Goal: Find specific page/section: Find specific page/section

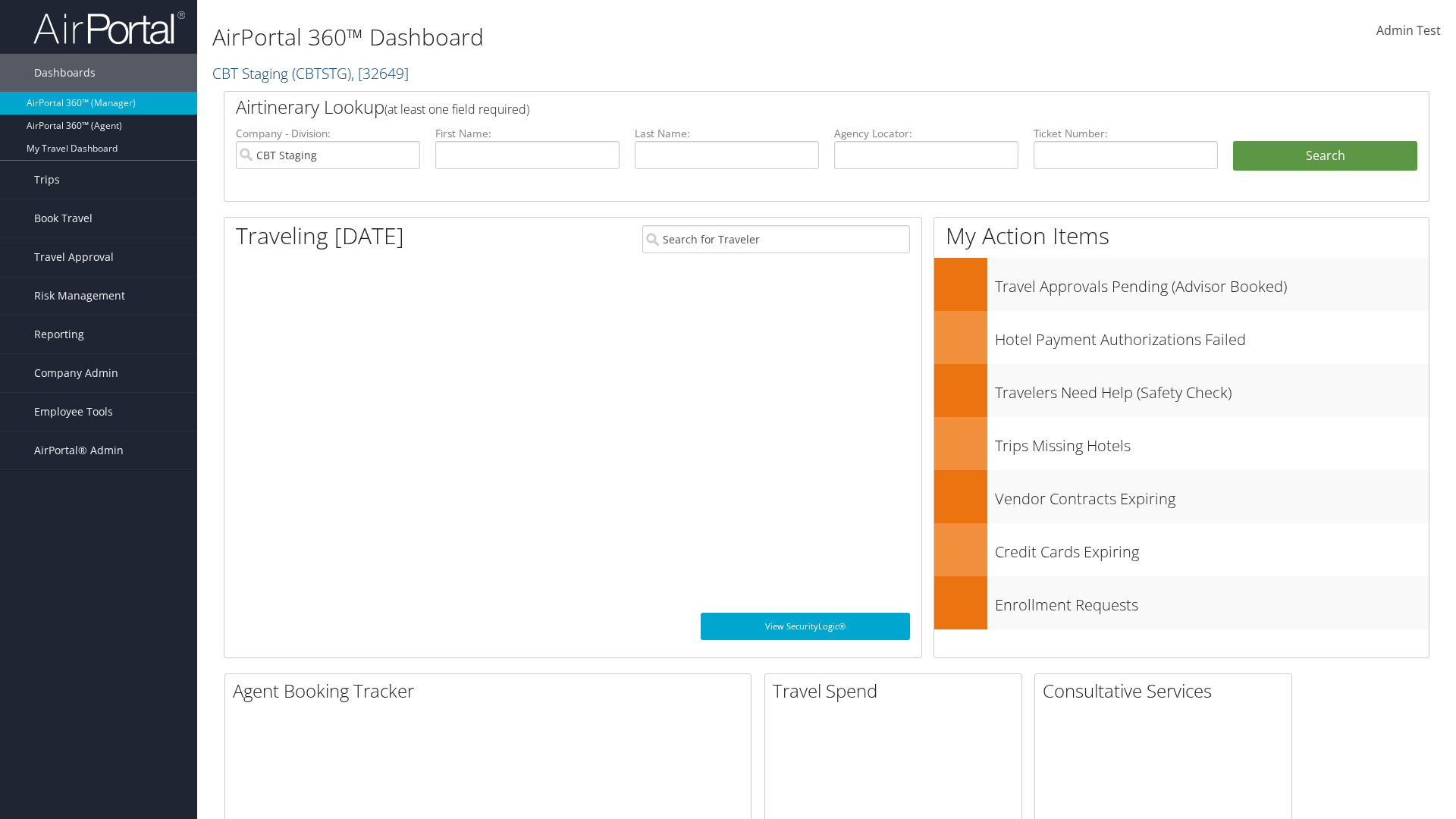
click at [99, 373] on span "Company Admin" at bounding box center [76, 372] width 84 height 38
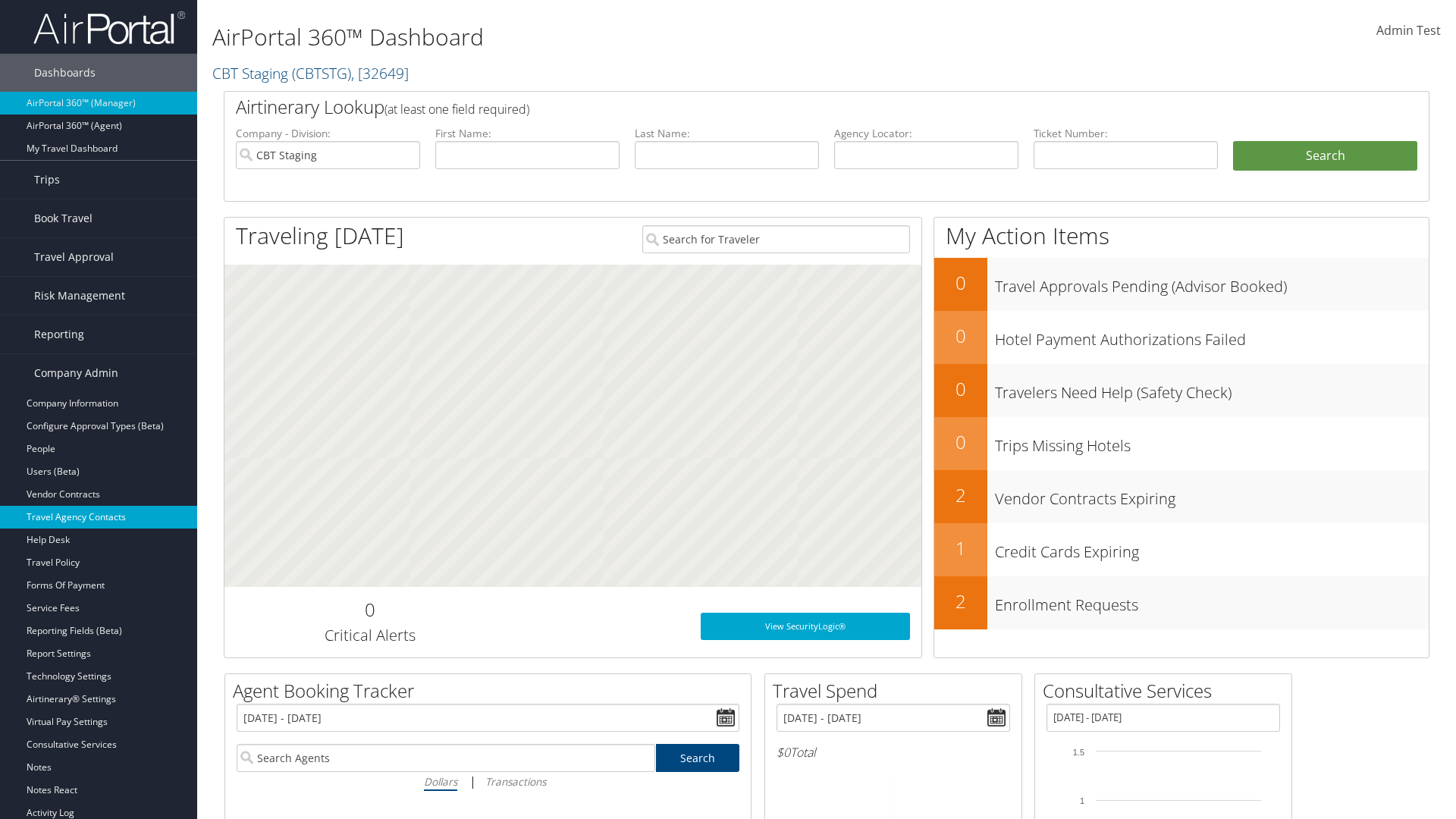
click at [99, 517] on link "Travel Agency Contacts" at bounding box center [98, 516] width 197 height 22
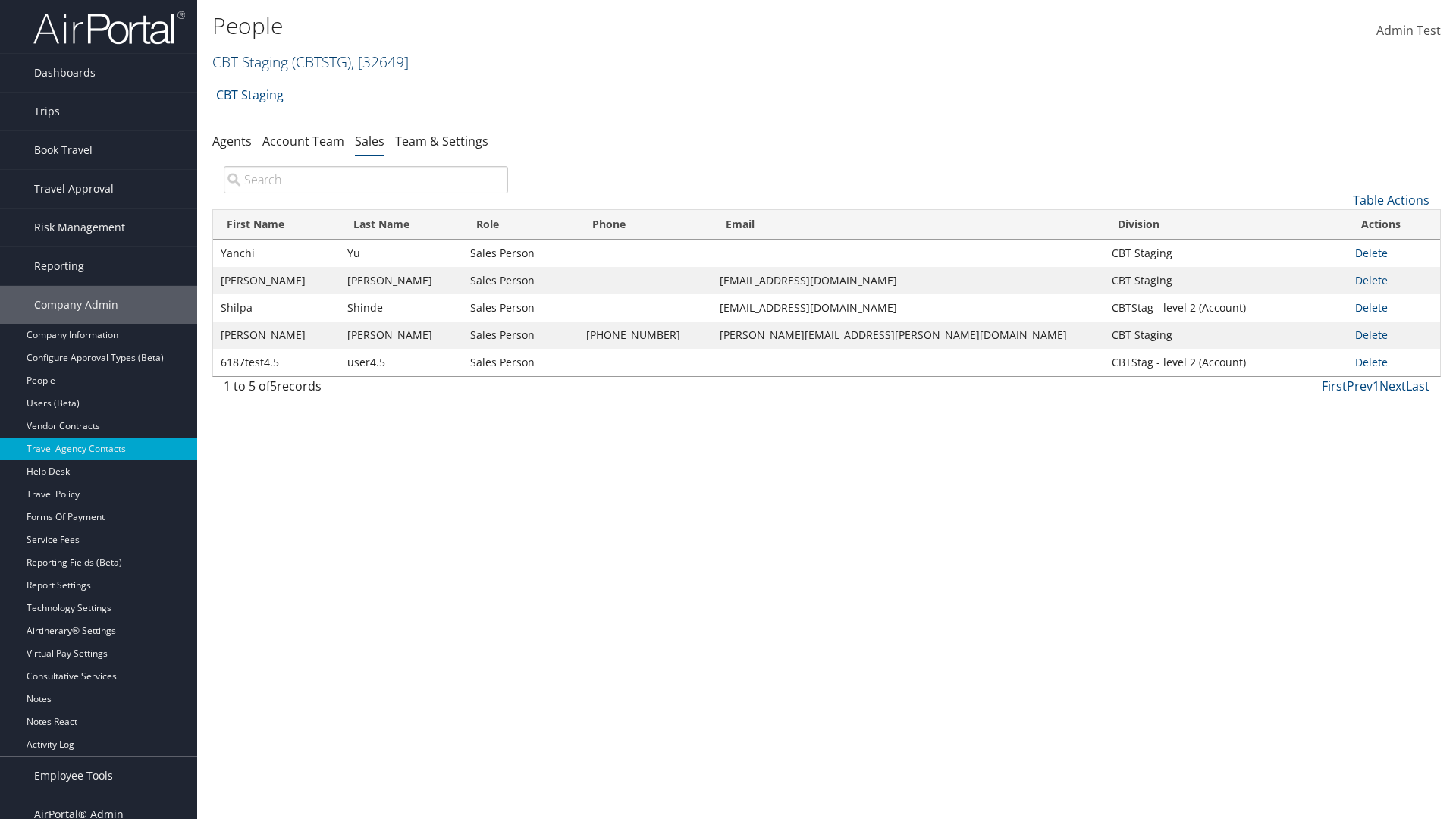
click at [250, 61] on link "CBT Staging ( CBTSTG ) , [ 32649 ]" at bounding box center [311, 62] width 196 height 20
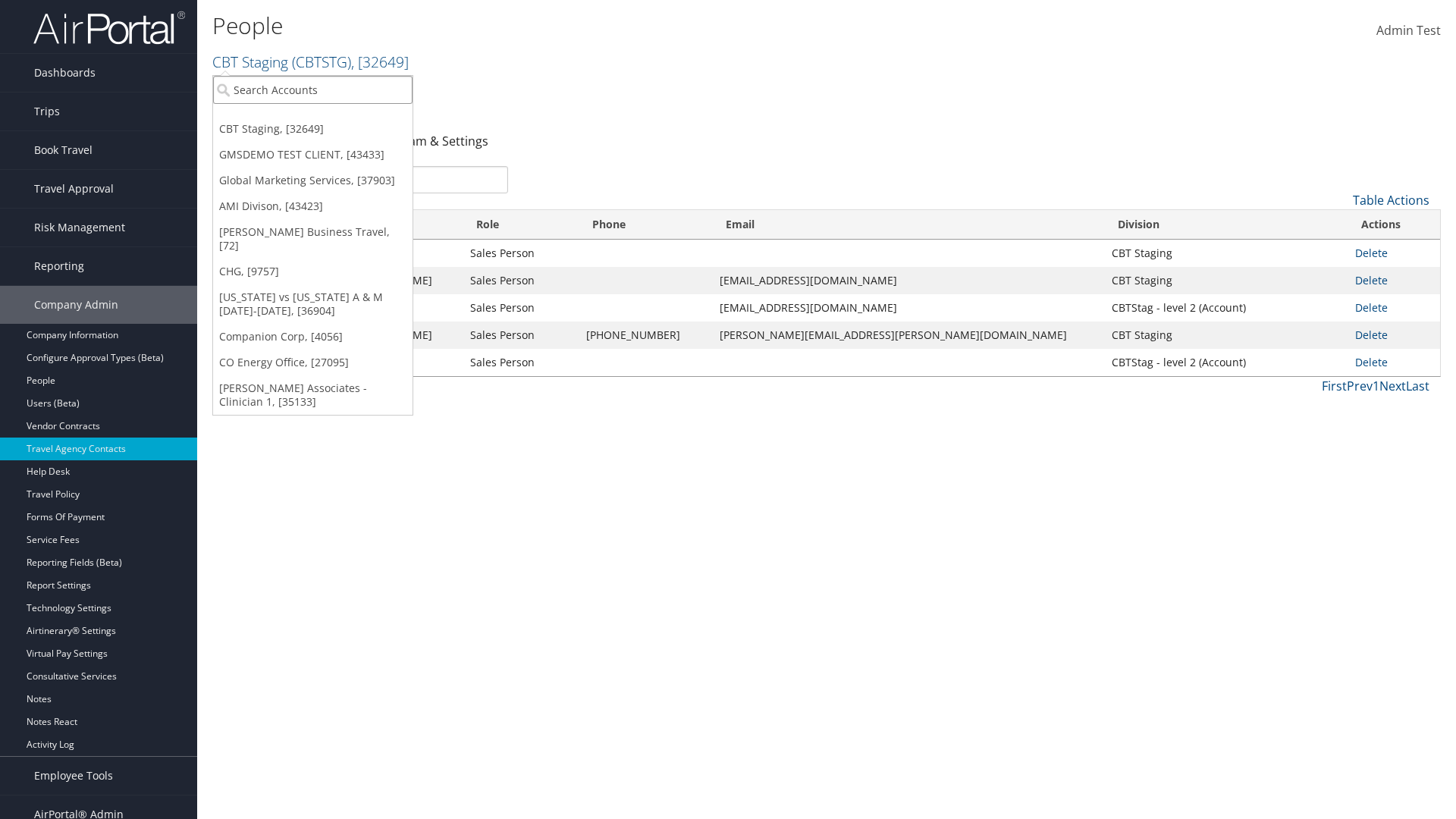
click at [312, 90] on input "search" at bounding box center [313, 90] width 199 height 28
type input "Global Marketing Services"
click at [327, 117] on div "Global Marketing Services (301946), [37903]" at bounding box center [327, 117] width 244 height 14
